Goal: Communication & Community: Answer question/provide support

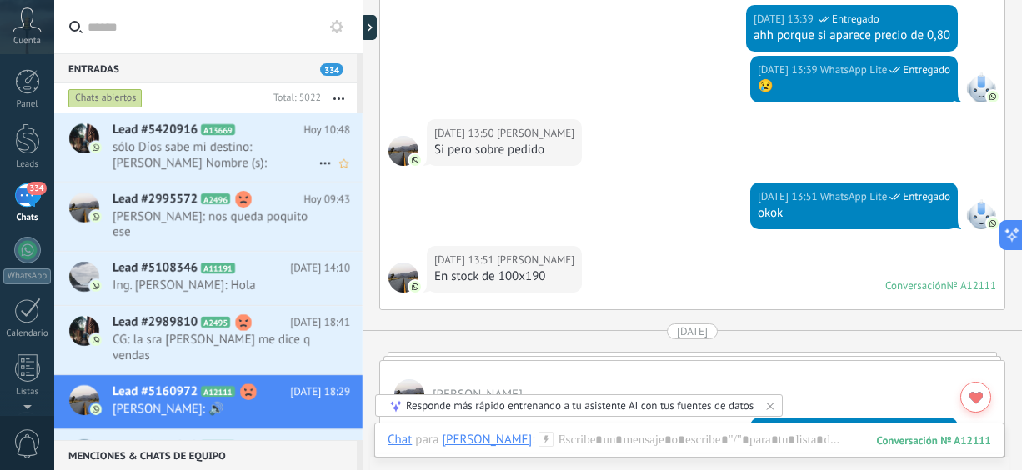
click at [251, 159] on span "sólo Díos sabe mi destino: [PERSON_NAME] Nombre (s): [PERSON_NAME] Apellido: [P…" at bounding box center [216, 155] width 206 height 32
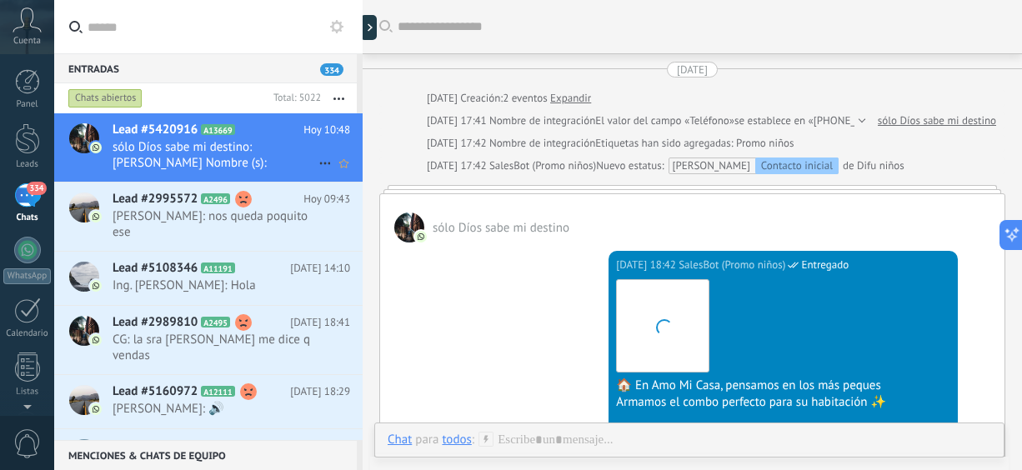
scroll to position [2986, 0]
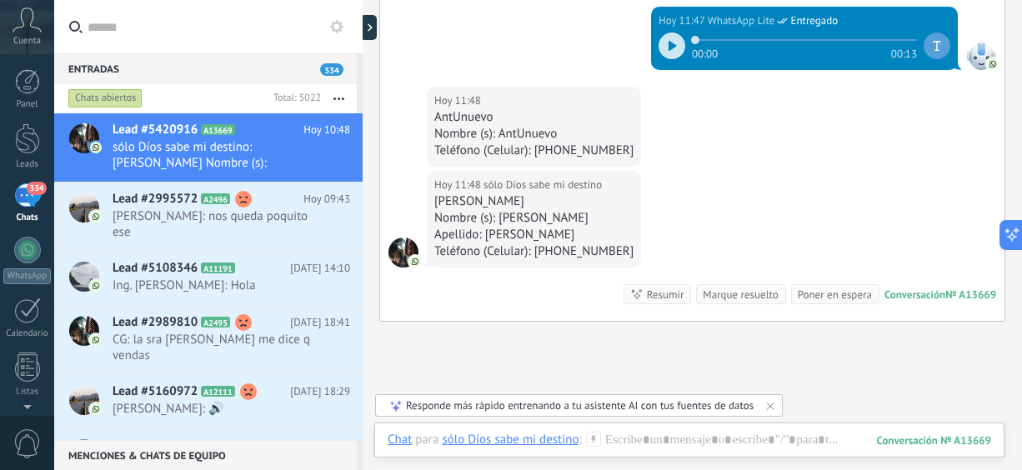
click at [669, 41] on icon at bounding box center [673, 46] width 8 height 10
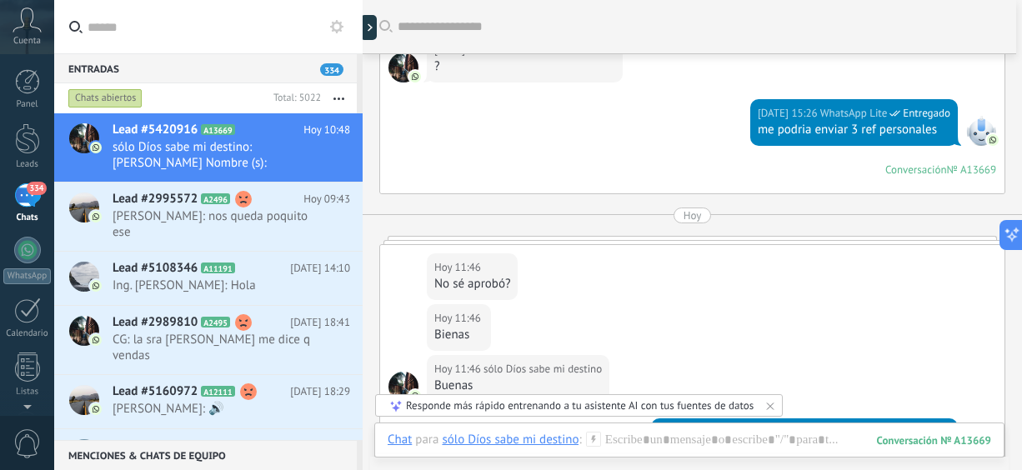
drag, startPoint x: 1021, startPoint y: 382, endPoint x: 1020, endPoint y: 403, distance: 20.9
click at [1020, 0] on div "Entradas 334 Chats abiertos Total: 5022 Silenciar Acciones múltiples Ordenar Má…" at bounding box center [538, 0] width 968 height 0
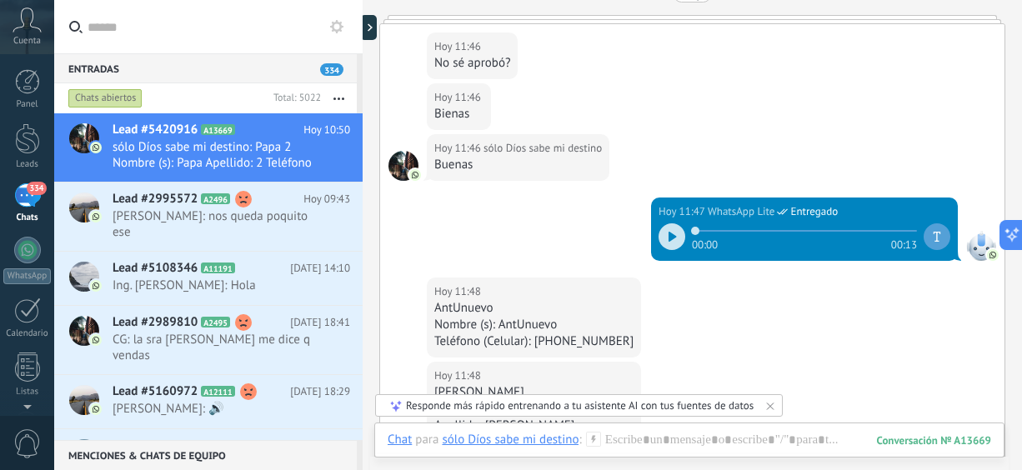
scroll to position [3218, 0]
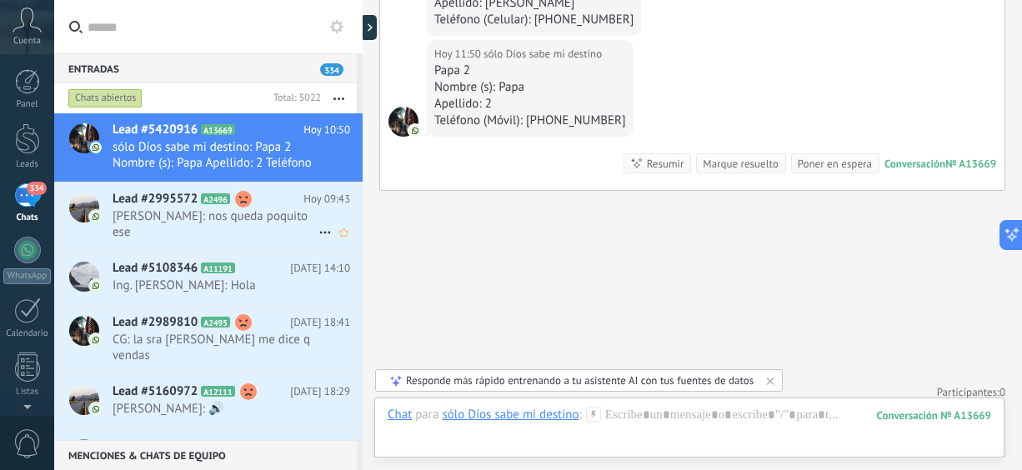
click at [201, 233] on span "[PERSON_NAME]: nos queda poquito ese" at bounding box center [216, 224] width 206 height 32
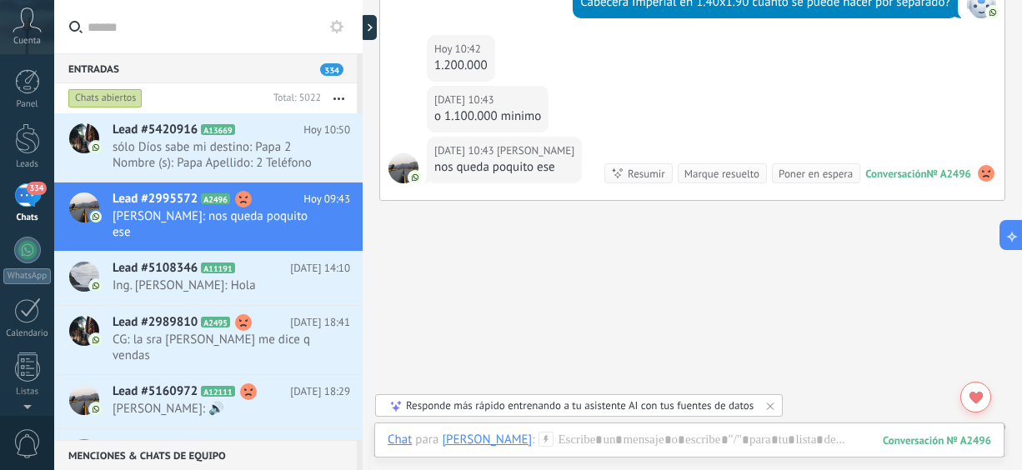
scroll to position [1256, 0]
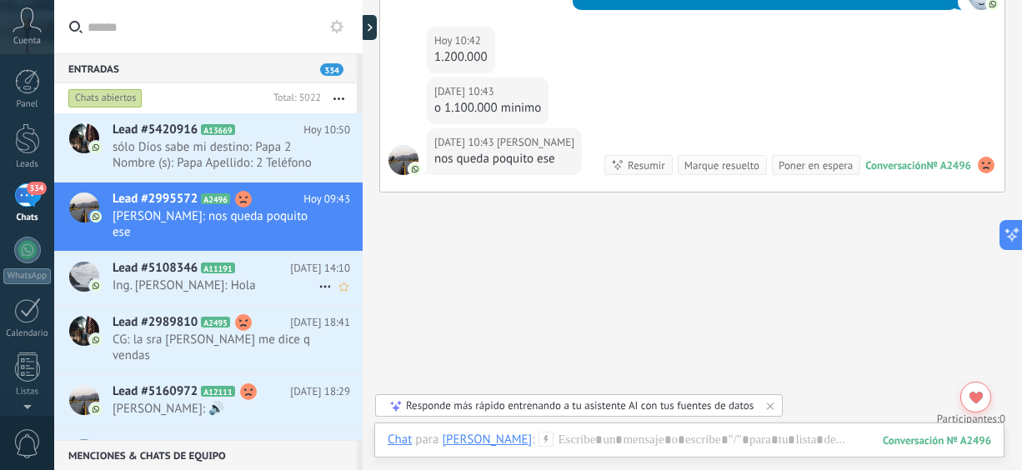
click at [200, 285] on span "Ing. [PERSON_NAME]: Hola" at bounding box center [216, 286] width 206 height 16
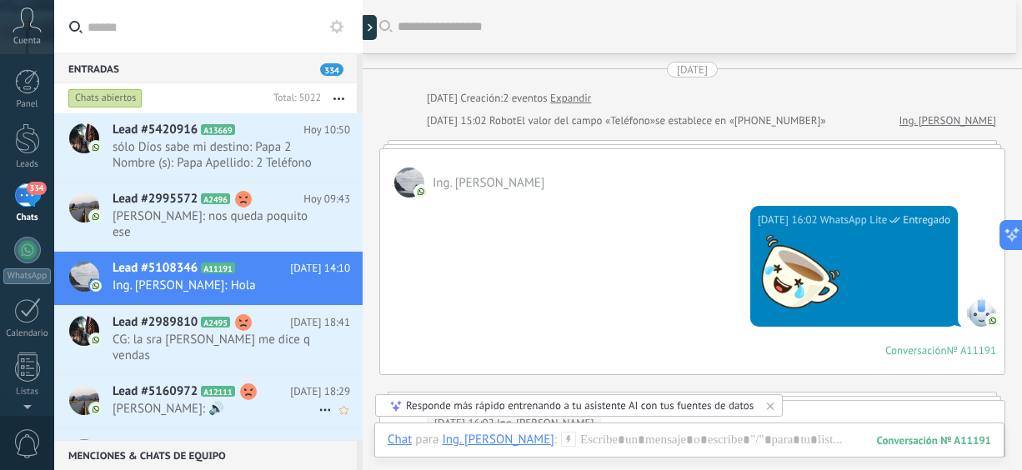
click at [283, 401] on span "[PERSON_NAME]: 🔊" at bounding box center [216, 409] width 206 height 16
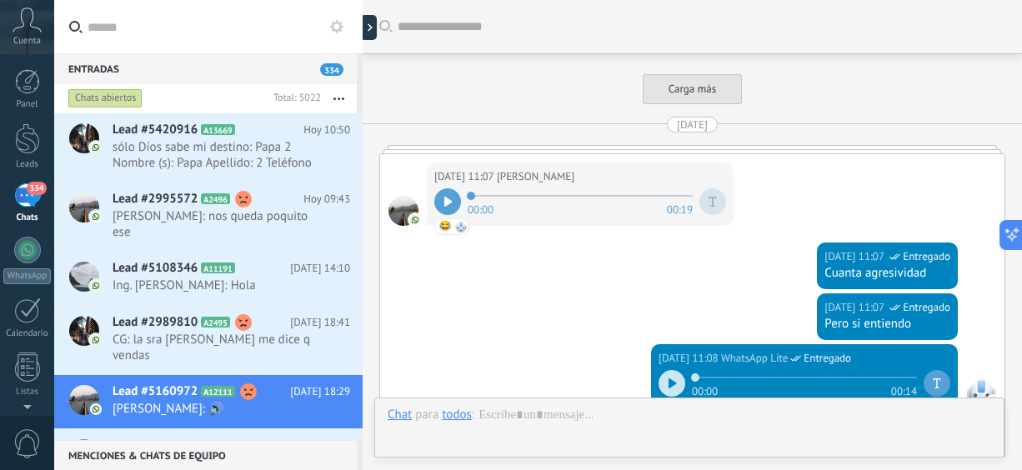
scroll to position [3189, 0]
